Goal: Task Accomplishment & Management: Manage account settings

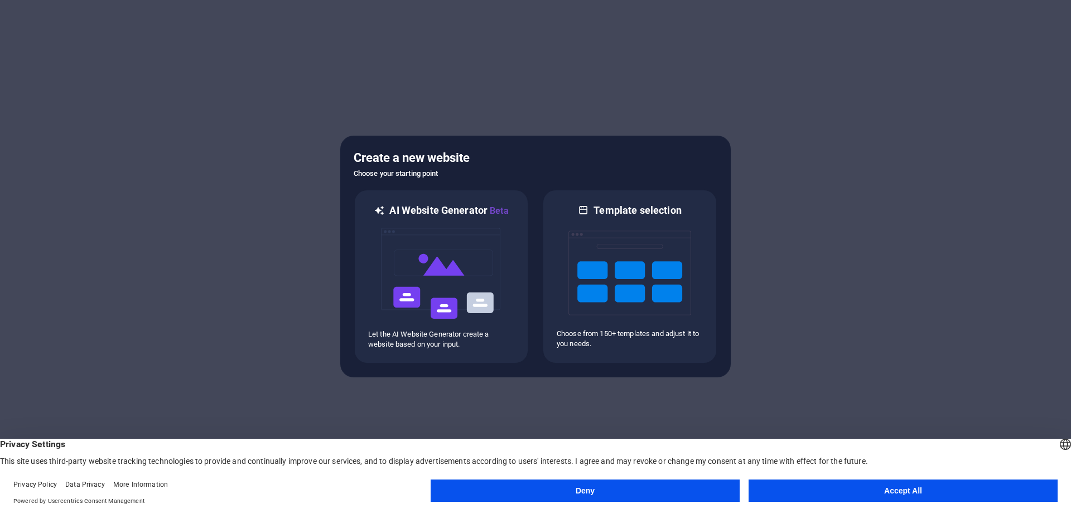
click at [849, 489] on button "Accept All" at bounding box center [903, 490] width 309 height 22
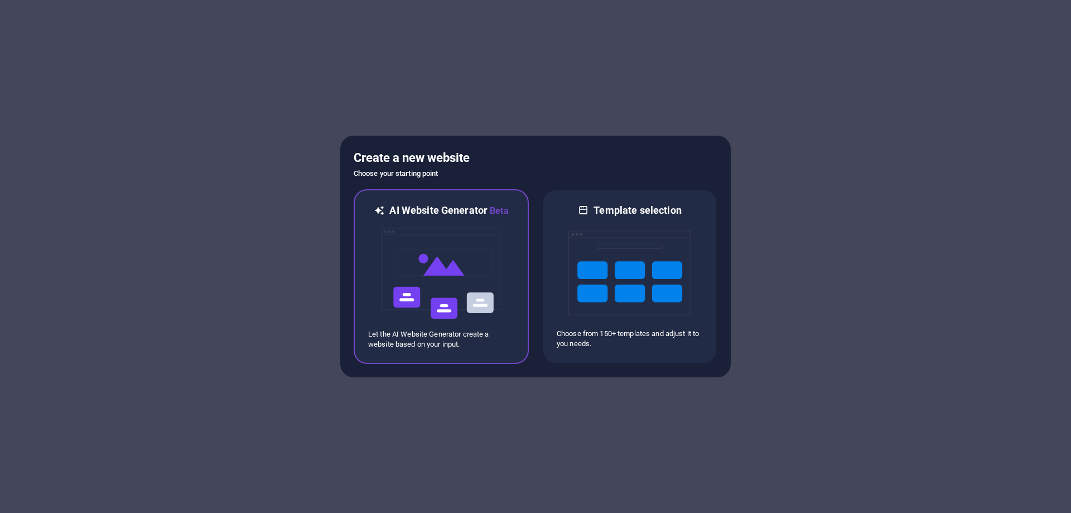
click at [458, 283] on img at bounding box center [441, 274] width 123 height 112
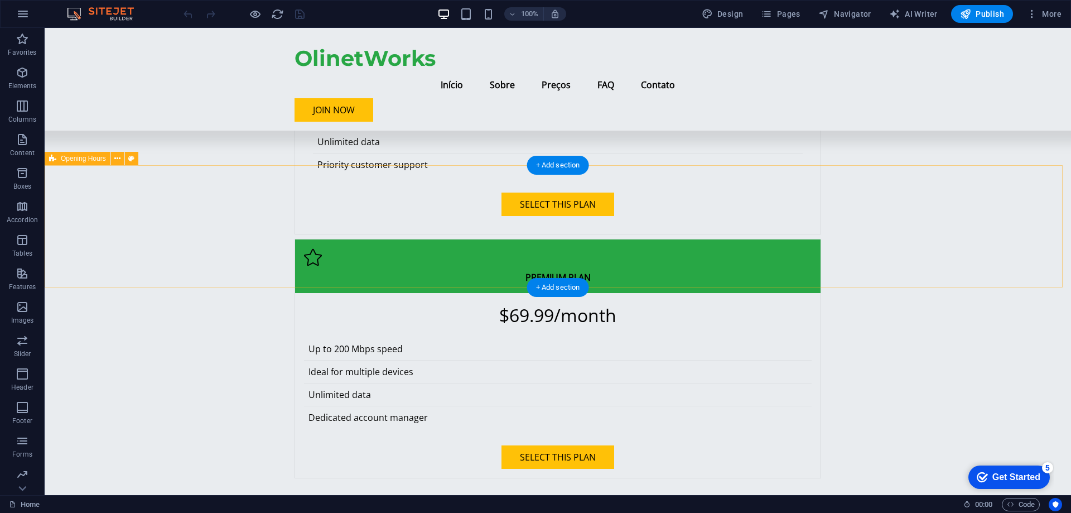
scroll to position [1450, 0]
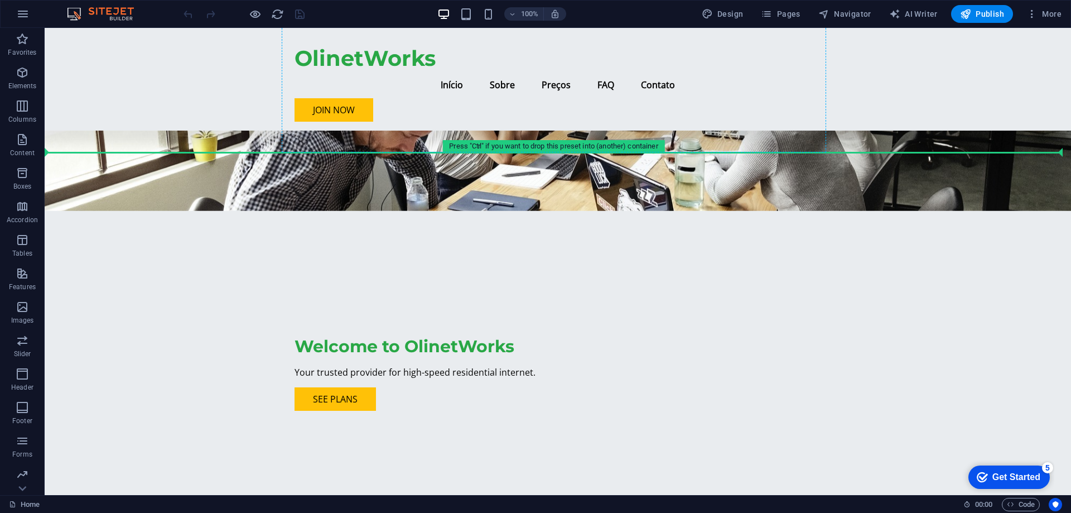
scroll to position [22, 0]
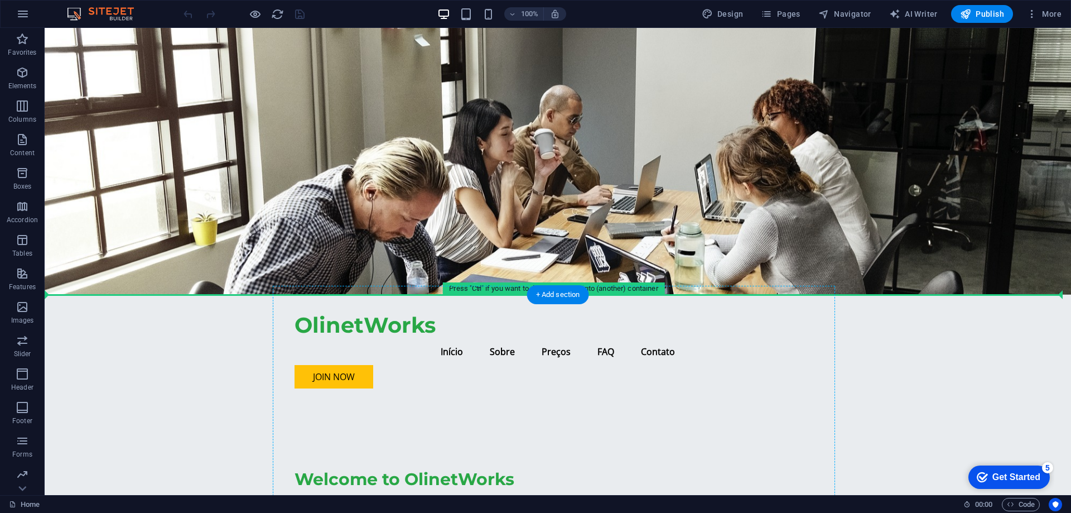
drag, startPoint x: 207, startPoint y: 213, endPoint x: 566, endPoint y: 340, distance: 381.2
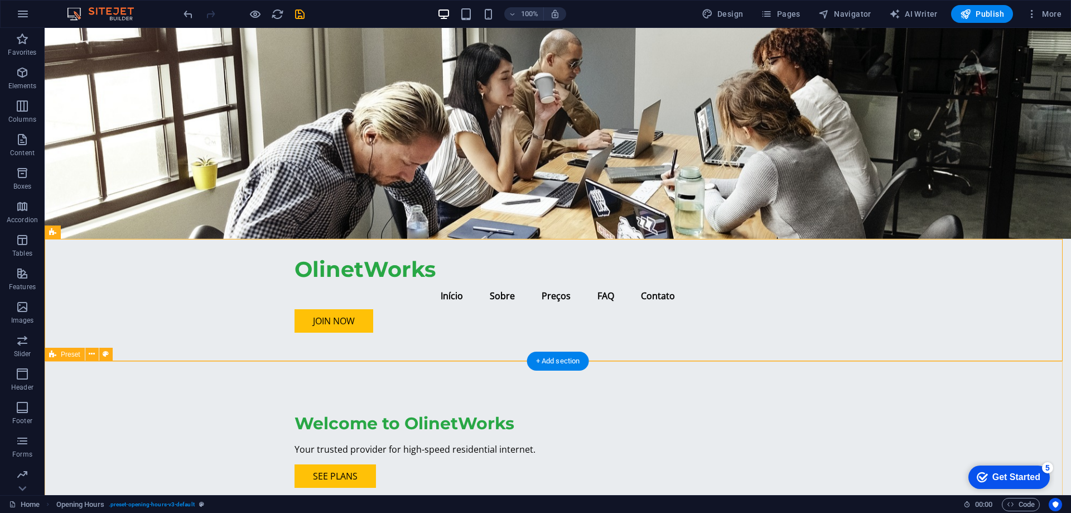
scroll to position [0, 0]
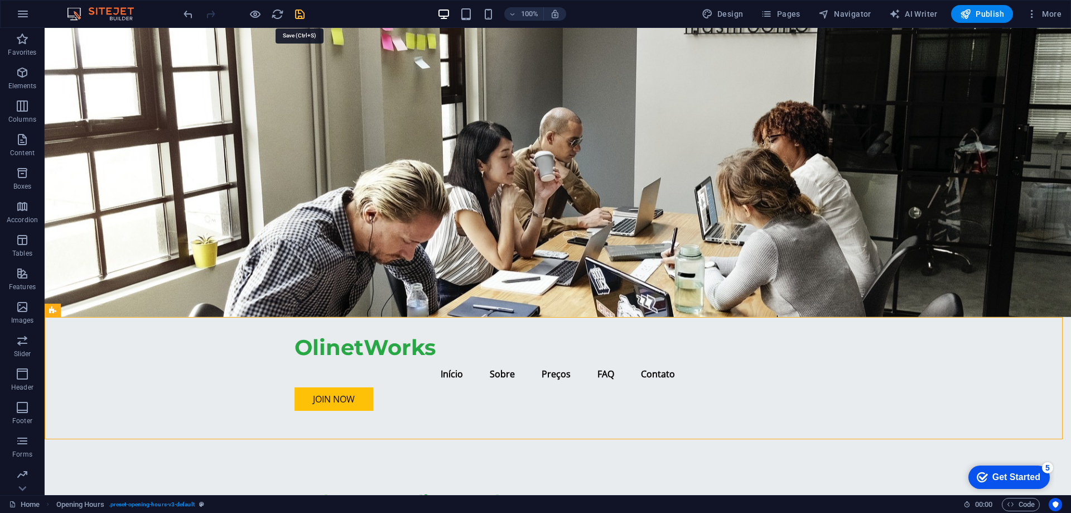
click at [298, 16] on icon "save" at bounding box center [299, 14] width 13 height 13
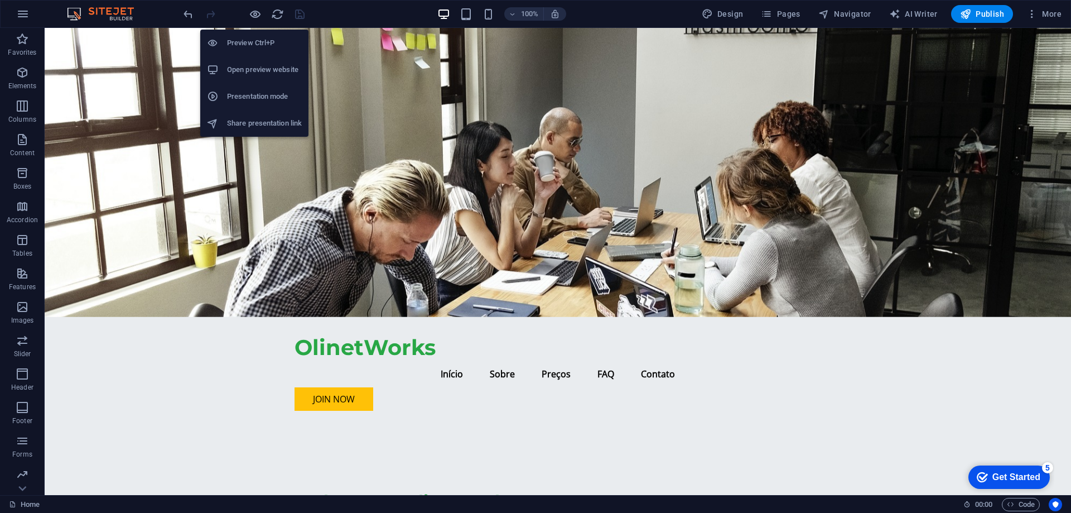
click at [272, 41] on h6 "Preview Ctrl+P" at bounding box center [264, 42] width 75 height 13
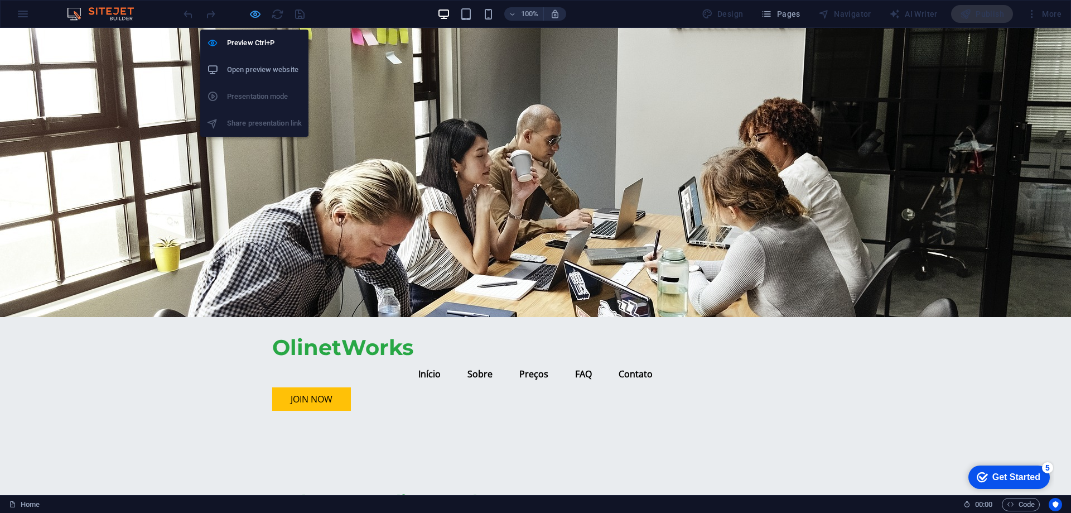
click at [255, 15] on icon "button" at bounding box center [255, 14] width 13 height 13
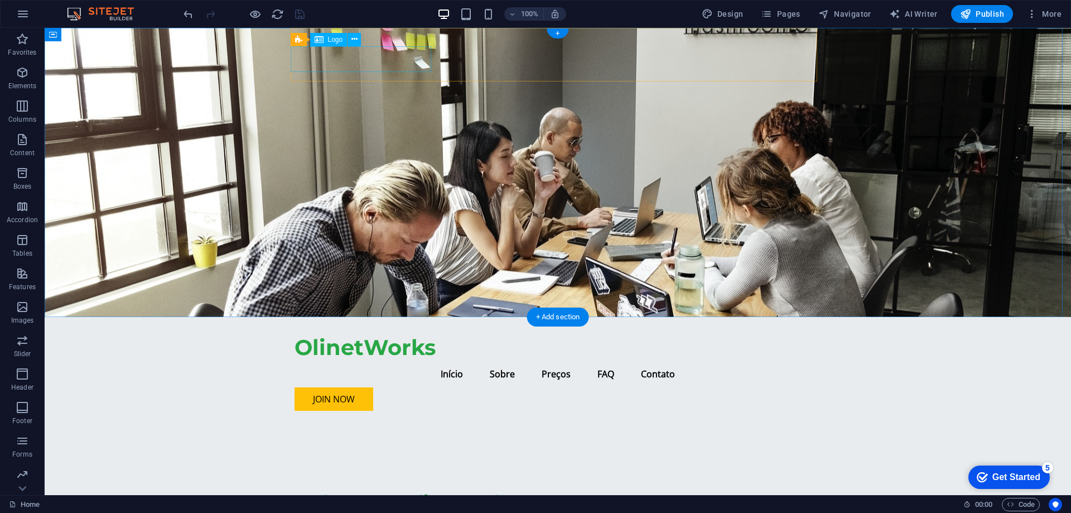
click at [393, 335] on div "OlinetWorks" at bounding box center [557, 348] width 527 height 26
click at [331, 40] on span "Logo" at bounding box center [335, 39] width 15 height 7
click at [356, 38] on icon at bounding box center [354, 39] width 6 height 12
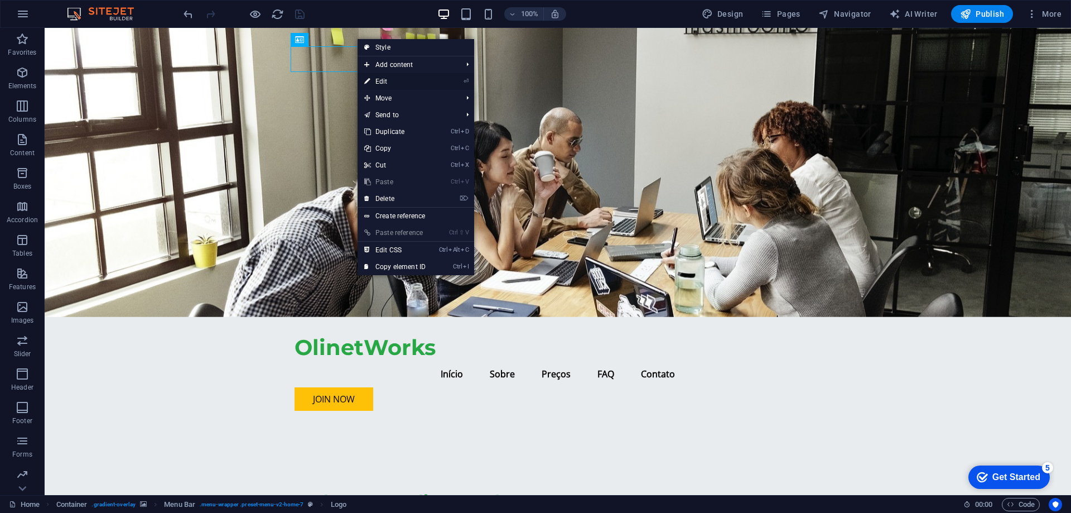
click at [429, 82] on link "⏎ Edit" at bounding box center [395, 81] width 75 height 17
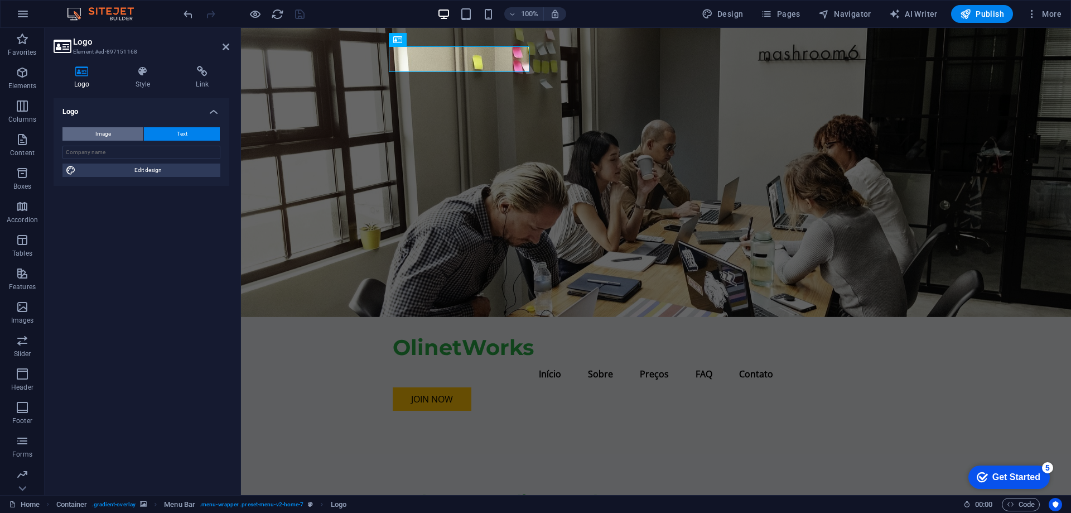
click at [95, 134] on span "Image" at bounding box center [103, 133] width 16 height 13
select select "DISABLED_OPTION_VALUE"
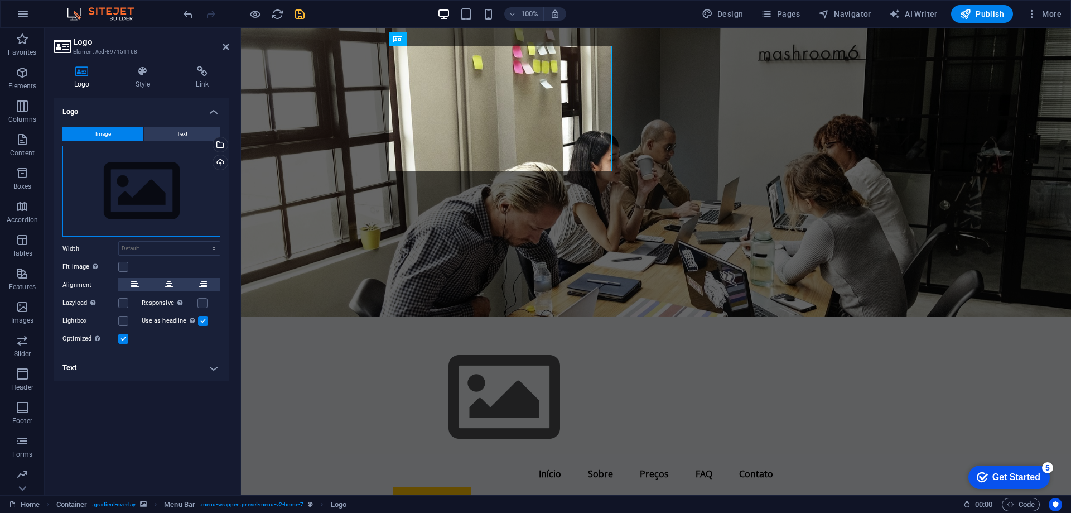
click at [181, 203] on div "Drag files here, click to choose files or select files from Files or our free s…" at bounding box center [141, 191] width 158 height 91
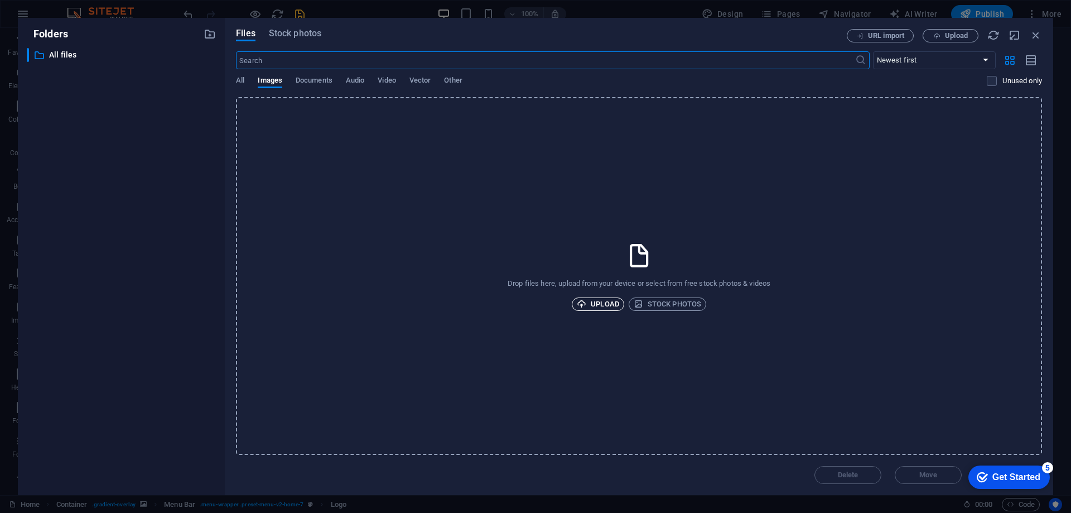
click at [603, 302] on span "Upload" at bounding box center [598, 303] width 42 height 13
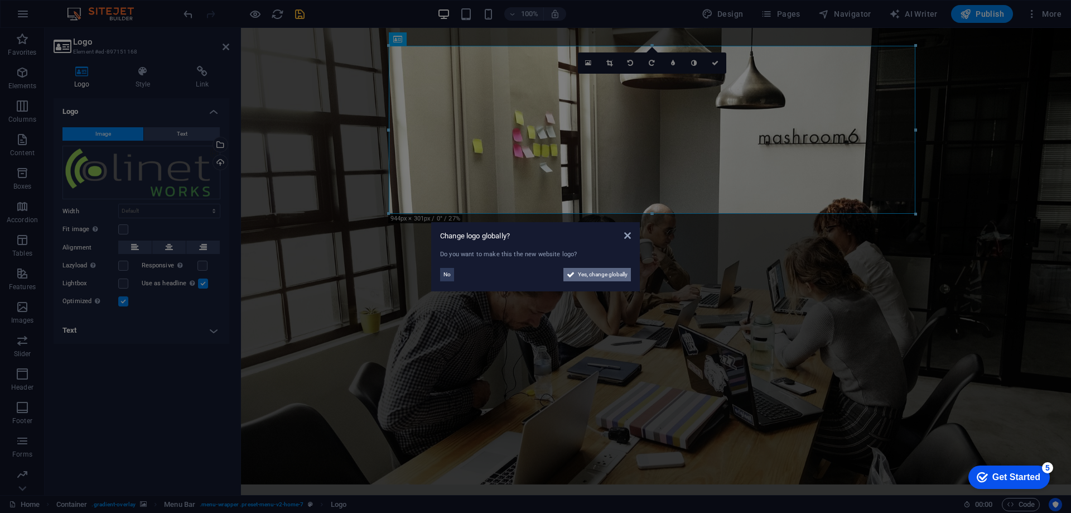
click at [610, 276] on span "Yes, change globally" at bounding box center [603, 274] width 50 height 13
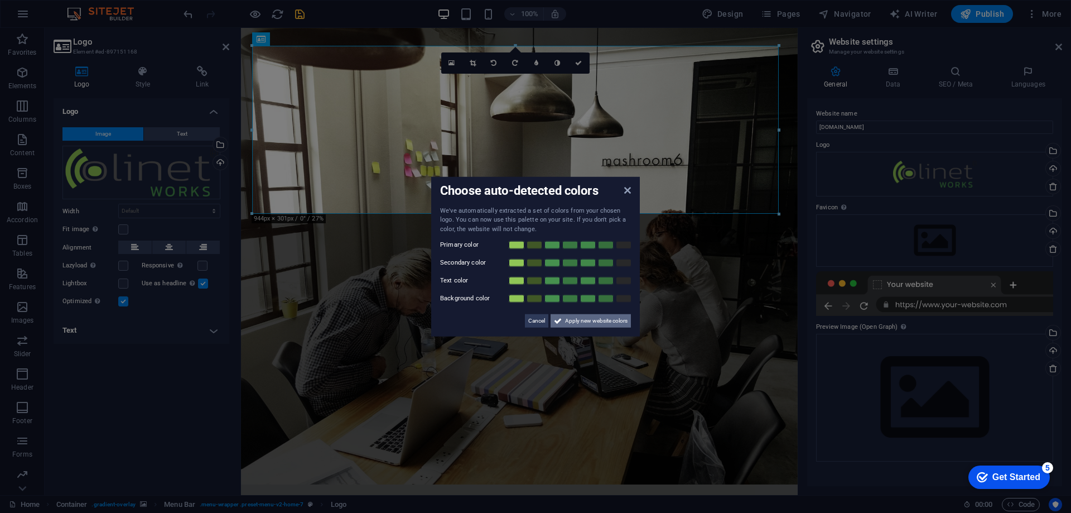
drag, startPoint x: 573, startPoint y: 321, endPoint x: 335, endPoint y: 291, distance: 240.6
click at [573, 321] on span "Apply new website colors" at bounding box center [596, 320] width 62 height 13
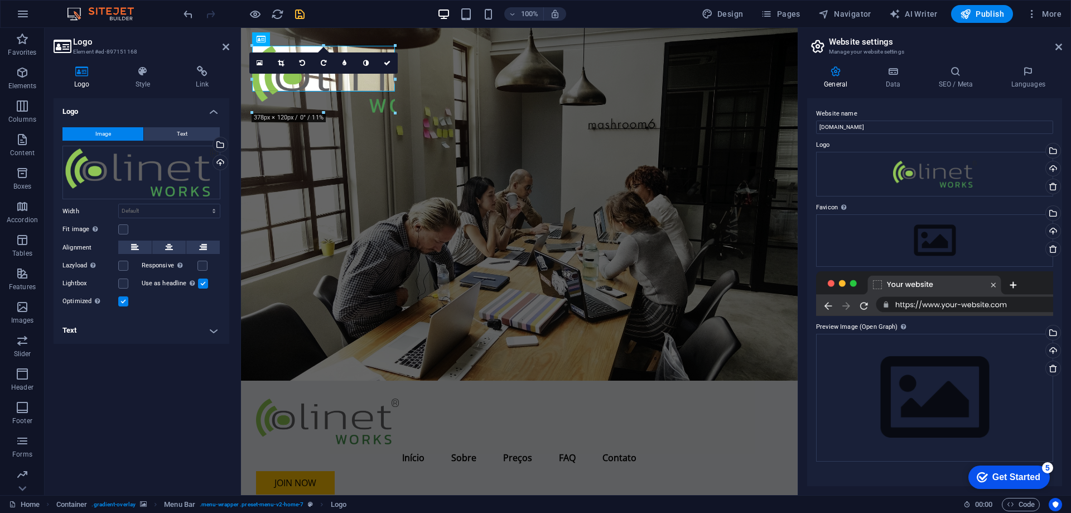
drag, startPoint x: 776, startPoint y: 212, endPoint x: 337, endPoint y: 90, distance: 455.6
type input "256"
select select "px"
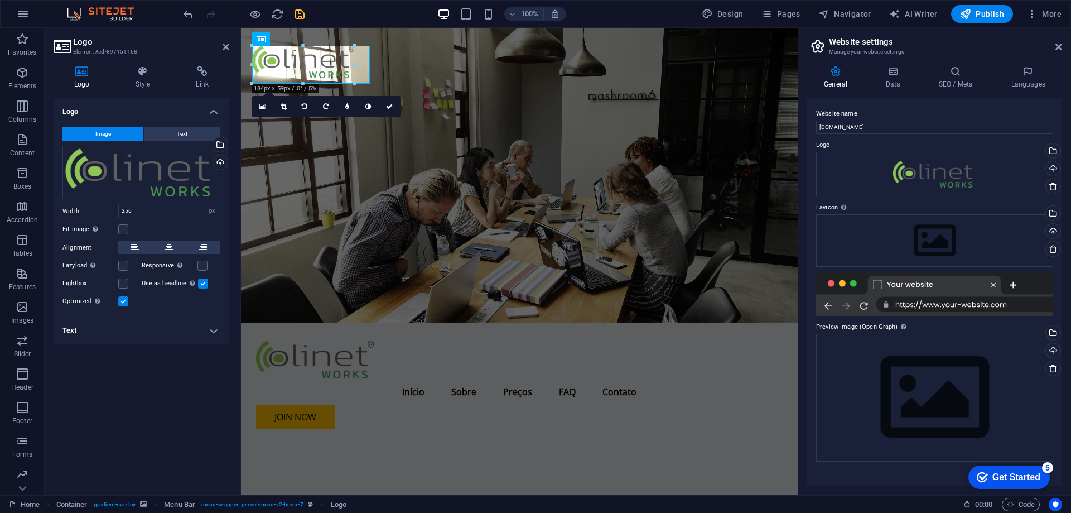
drag, startPoint x: 395, startPoint y: 90, endPoint x: 370, endPoint y: 60, distance: 39.6
type input "210"
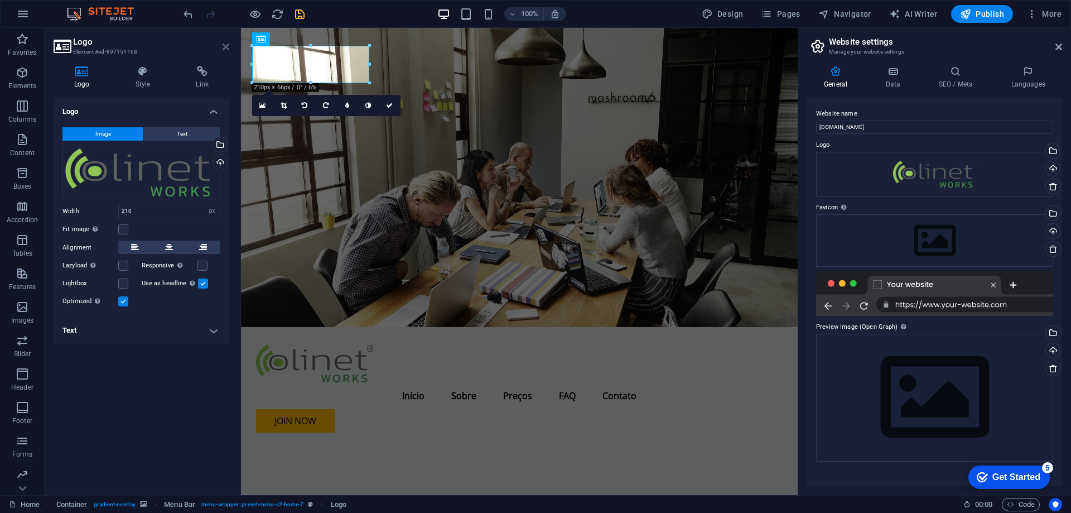
click at [228, 43] on icon at bounding box center [226, 46] width 7 height 9
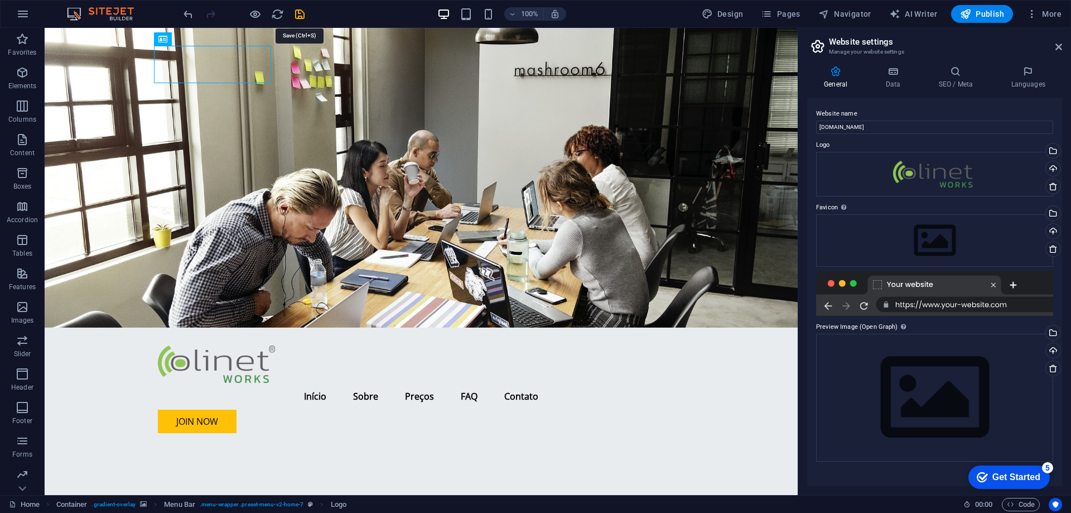
drag, startPoint x: 300, startPoint y: 12, endPoint x: 308, endPoint y: 23, distance: 13.5
click at [300, 13] on icon "save" at bounding box center [299, 14] width 13 height 13
